Goal: Check status: Check status

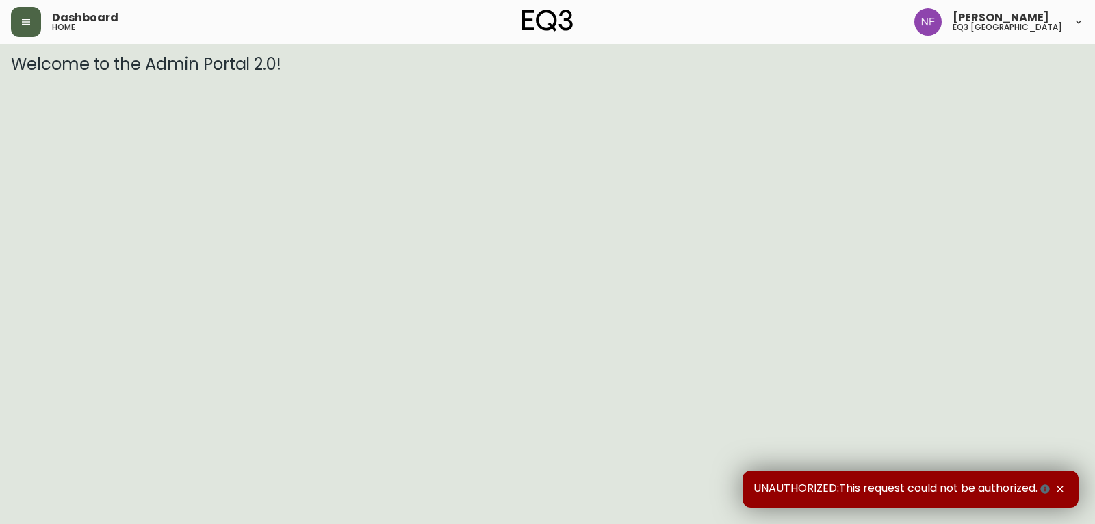
click at [40, 18] on button "button" at bounding box center [26, 22] width 30 height 30
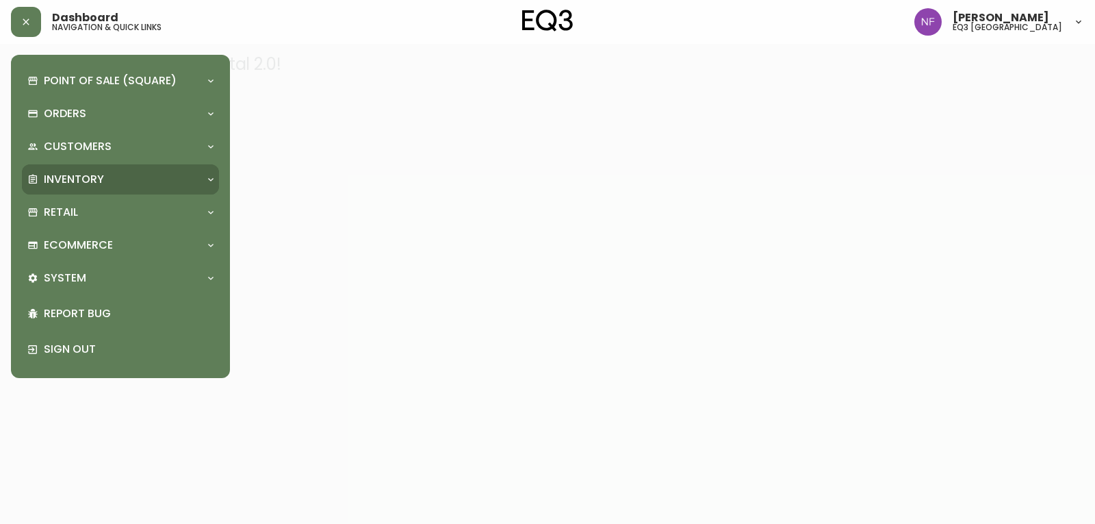
click at [144, 172] on div "Inventory" at bounding box center [113, 179] width 173 height 15
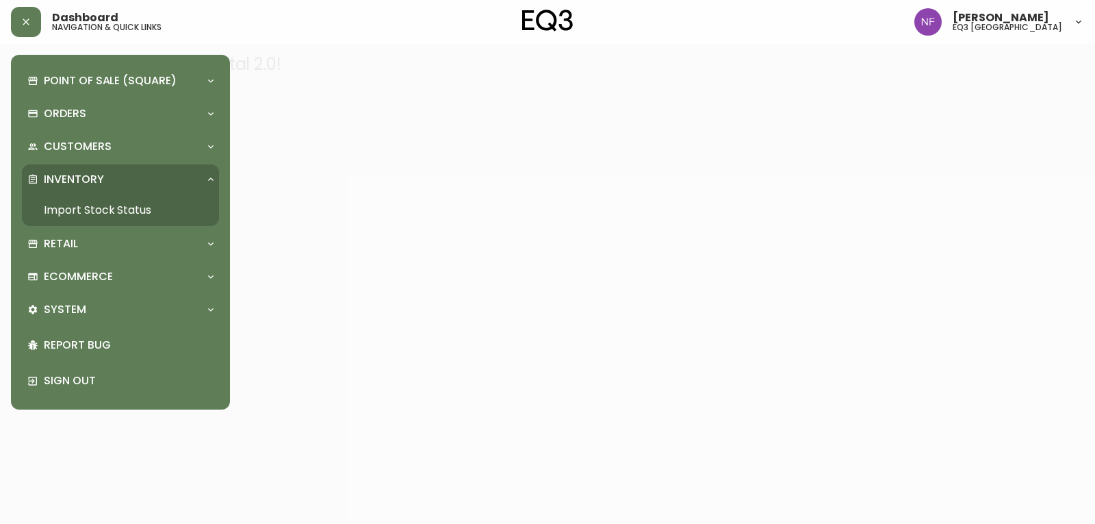
click at [140, 213] on link "Import Stock Status" at bounding box center [120, 209] width 197 height 31
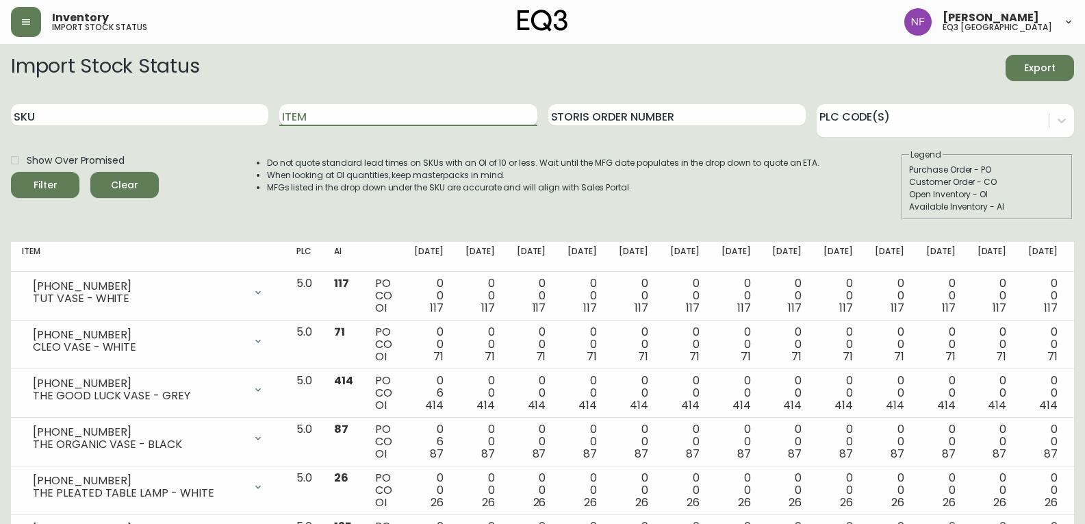
click at [298, 115] on input "Item" at bounding box center [407, 115] width 257 height 22
type input "stage"
click at [11, 172] on button "Filter" at bounding box center [45, 185] width 68 height 26
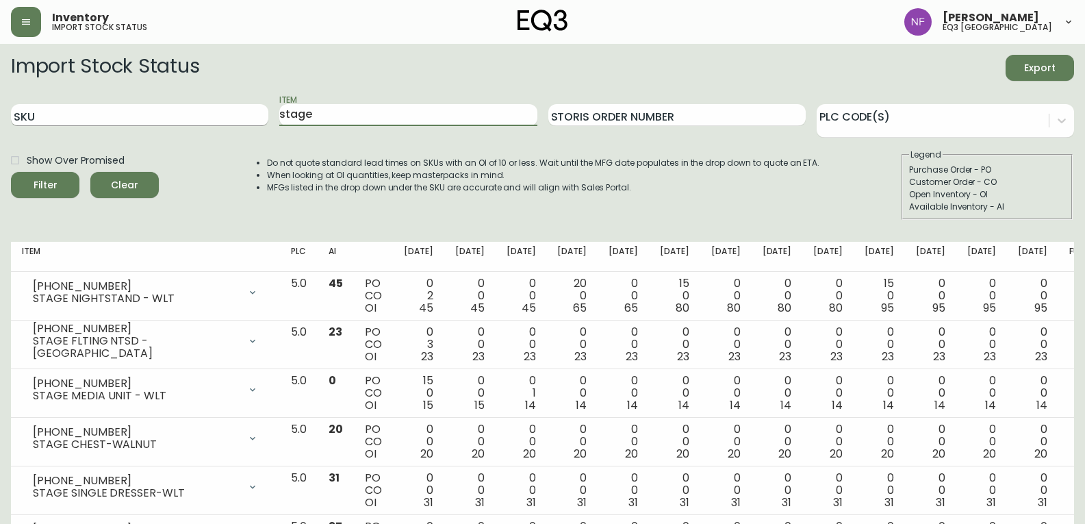
drag, startPoint x: 333, startPoint y: 116, endPoint x: 248, endPoint y: 116, distance: 85.6
click at [248, 116] on div "SKU Item stage Storis Order Number PLC Code(s)" at bounding box center [542, 115] width 1063 height 44
click at [149, 108] on input "SKU" at bounding box center [139, 115] width 257 height 22
paste input "[PHONE_NUMBER]"
type input "[PHONE_NUMBER]"
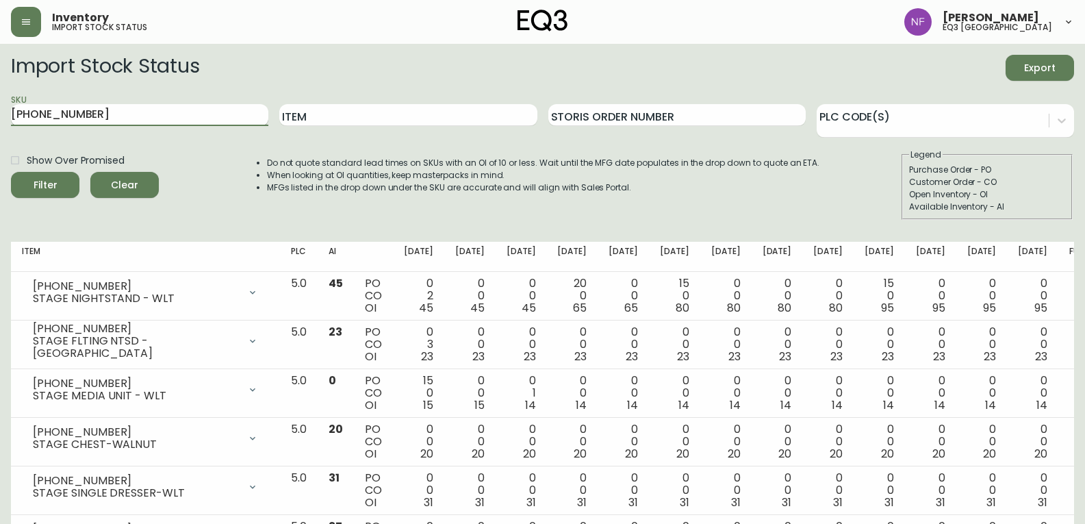
click at [11, 172] on button "Filter" at bounding box center [45, 185] width 68 height 26
